Goal: Task Accomplishment & Management: Manage account settings

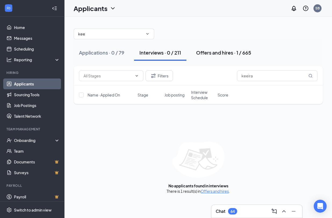
click at [221, 55] on div "Offers and hires · 1 / 665" at bounding box center [223, 52] width 55 height 7
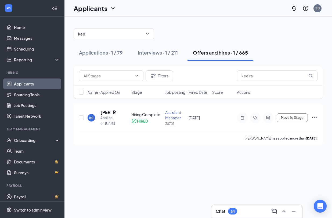
click at [72, 20] on div "kee No options Applications · 1 / 79 Interviews · 1 / 211 Offers and hires · 1 …" at bounding box center [199, 84] width 268 height 135
click at [108, 51] on div "Applications · 1 / 79" at bounding box center [101, 52] width 44 height 7
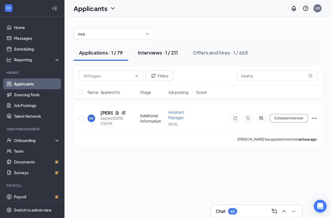
click at [163, 53] on div "Interviews · 1 / 211" at bounding box center [158, 52] width 40 height 7
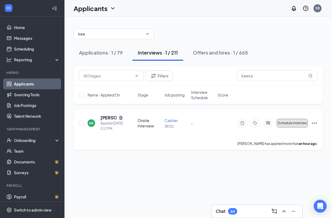
click at [291, 123] on span "Schedule interview" at bounding box center [292, 123] width 29 height 4
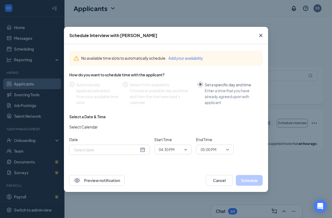
type input "[DATE]"
click at [259, 34] on icon "Cross" at bounding box center [261, 35] width 6 height 6
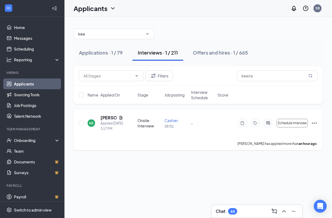
click at [317, 123] on icon "Ellipses" at bounding box center [314, 123] width 5 height 1
click at [204, 136] on div "KR [PERSON_NAME] Applied [DATE] 3:17 PM Onsite Interview Cashier 38701 - Schedu…" at bounding box center [198, 126] width 239 height 22
click at [318, 122] on icon "Ellipses" at bounding box center [314, 123] width 6 height 6
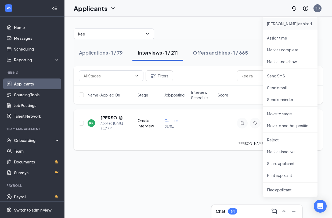
click at [291, 25] on p "[PERSON_NAME] as hired" at bounding box center [290, 23] width 46 height 5
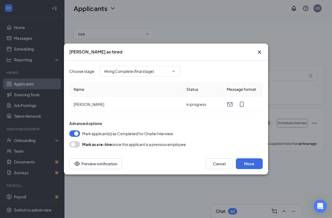
type input "Hiring Complete (final stage)"
click at [242, 163] on button "Move" at bounding box center [249, 163] width 27 height 11
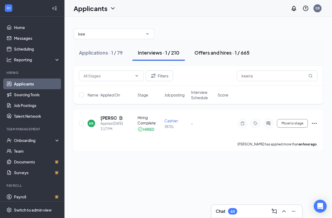
click at [223, 52] on div "Offers and hires · 1 / 665" at bounding box center [222, 52] width 55 height 7
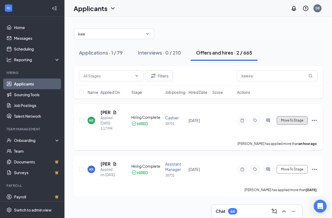
click at [302, 122] on span "Move To Stage" at bounding box center [292, 121] width 22 height 4
type input "Background Check (final stage)"
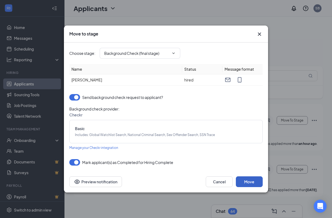
click at [253, 182] on button "Move" at bounding box center [249, 181] width 27 height 11
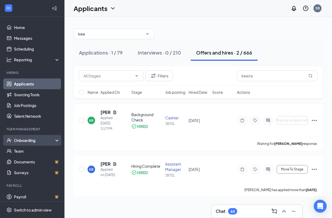
click at [29, 139] on div "Onboarding" at bounding box center [34, 140] width 41 height 5
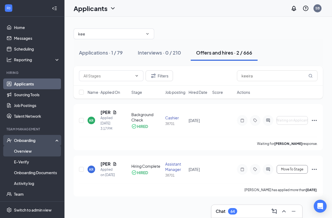
click at [23, 151] on link "Overview" at bounding box center [37, 151] width 46 height 11
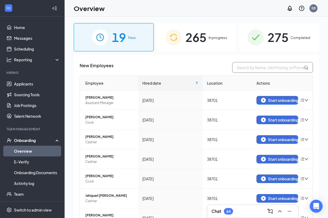
click at [241, 71] on input "text" at bounding box center [272, 67] width 81 height 11
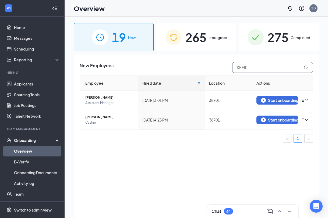
type input "KEEIR"
